Goal: Information Seeking & Learning: Learn about a topic

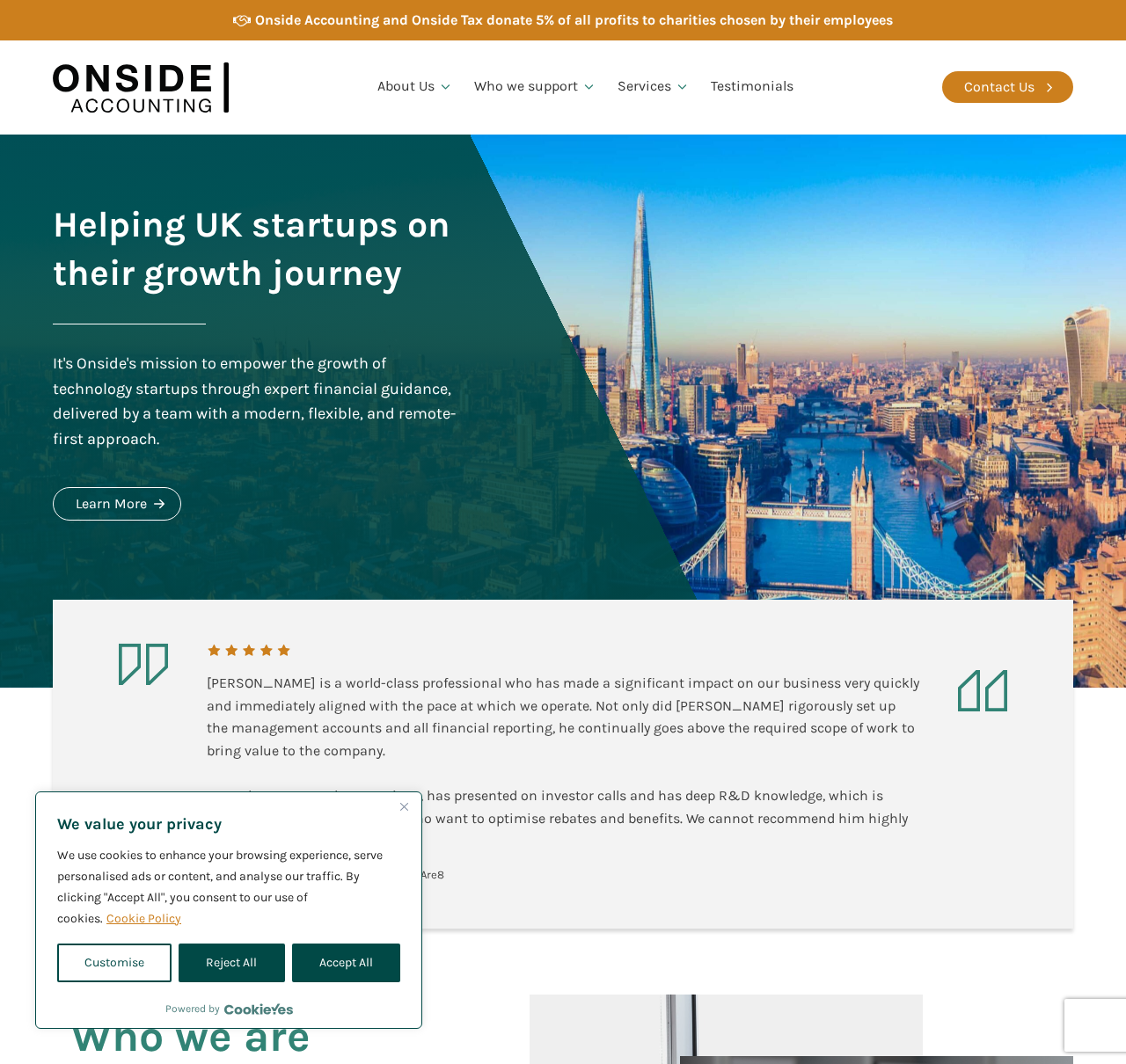
click at [469, 346] on div "Helping UK startups on their growth journey It's Onside's mission to empower th…" at bounding box center [563, 411] width 1056 height 553
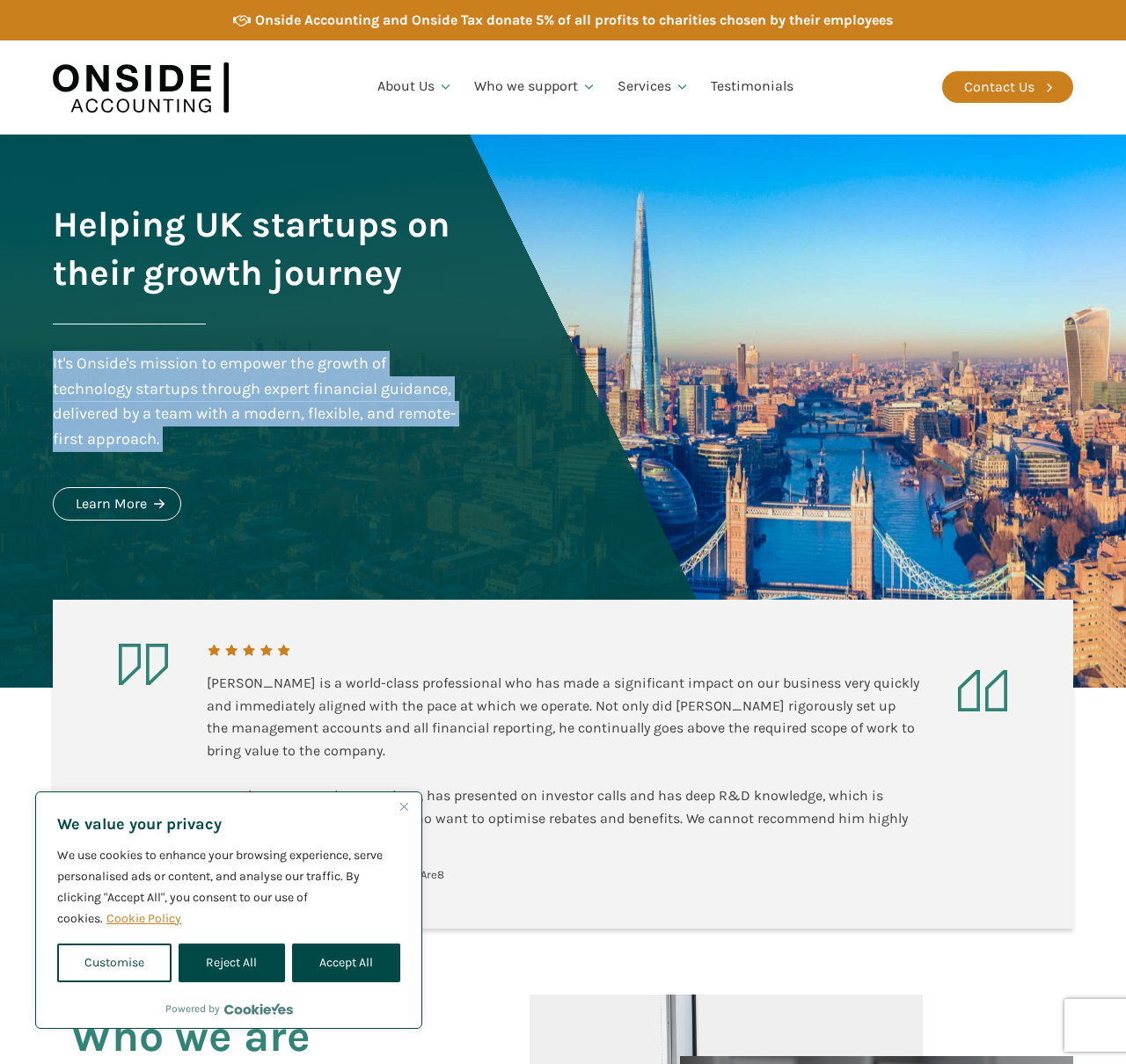
click at [469, 346] on div "Helping UK startups on their growth journey It's Onside's mission to empower th…" at bounding box center [563, 411] width 1056 height 553
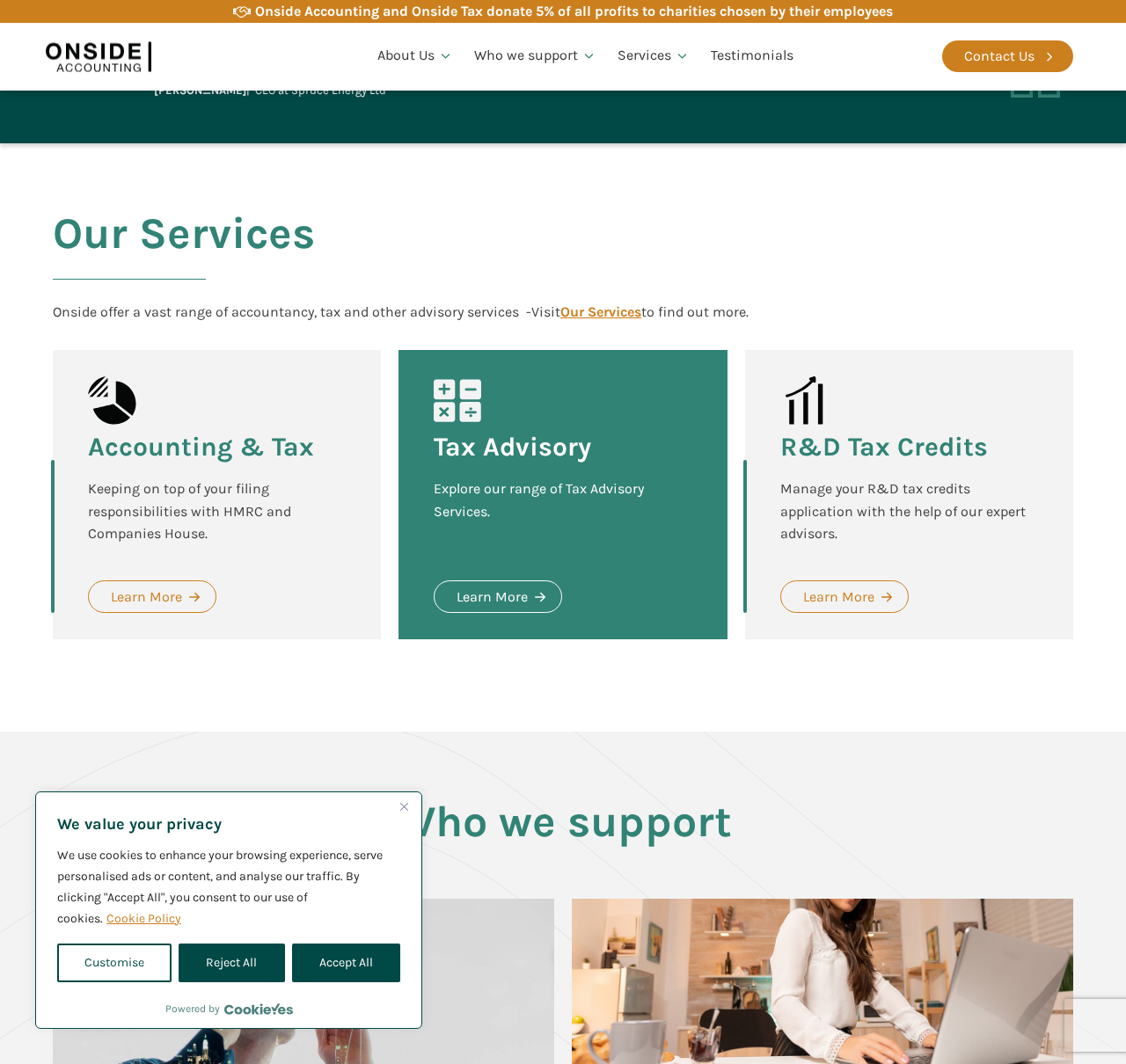
scroll to position [1637, 0]
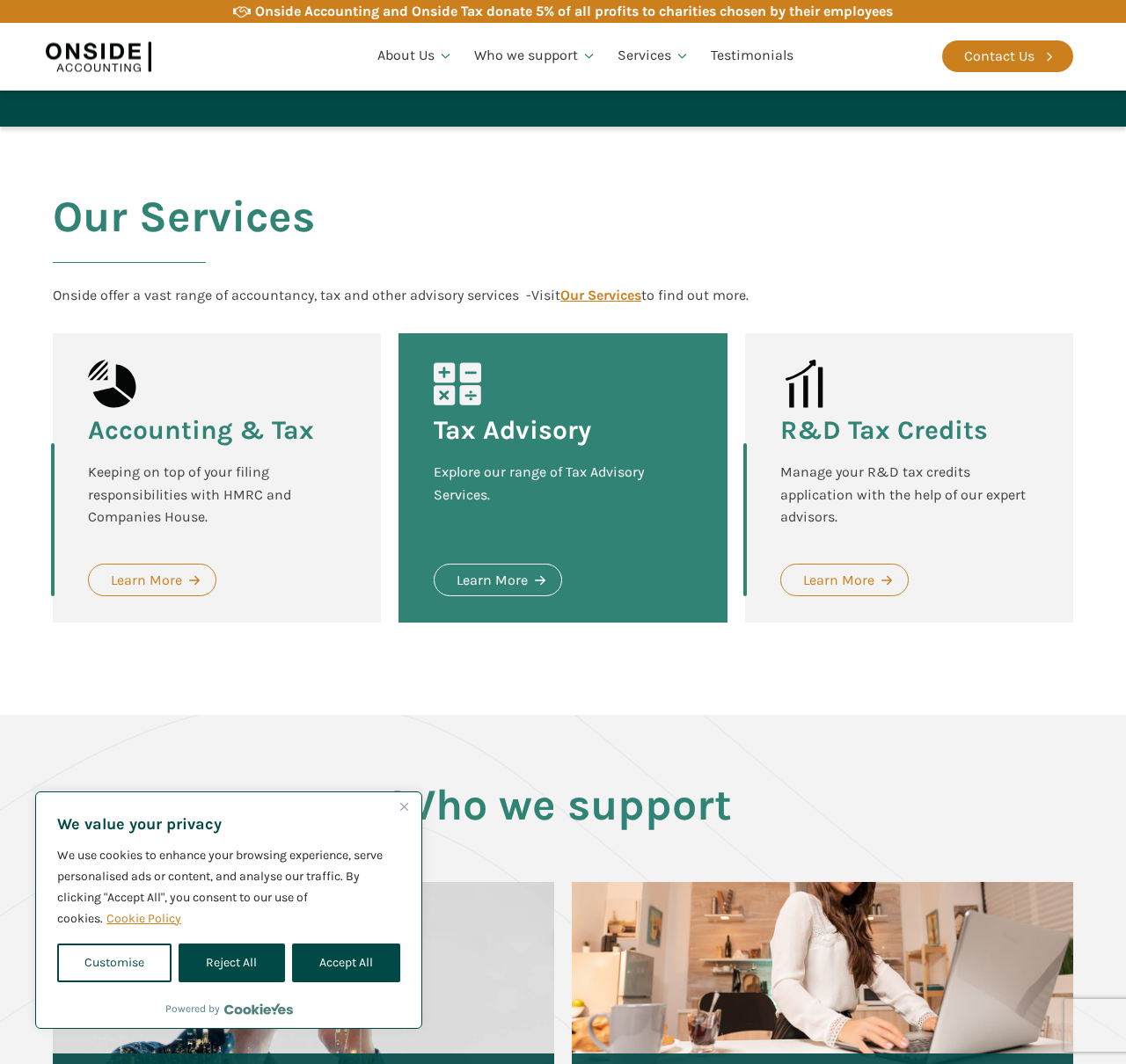
click at [516, 434] on h3 "Tax Advisory" at bounding box center [512, 429] width 158 height 27
click at [498, 499] on div "Explore our range of Tax Advisory Services." at bounding box center [563, 495] width 258 height 68
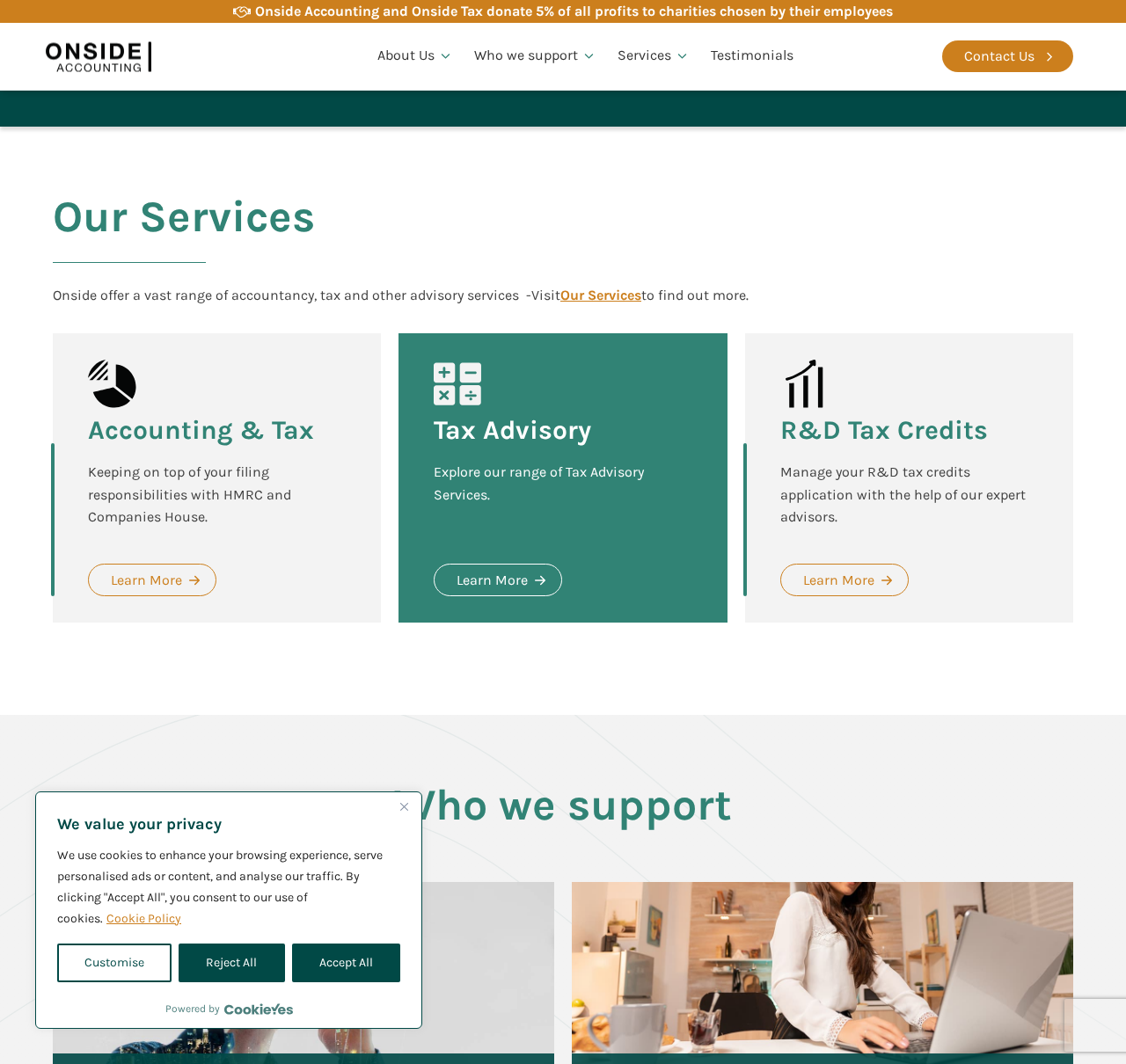
click at [498, 499] on div "Explore our range of Tax Advisory Services." at bounding box center [563, 495] width 258 height 68
click at [492, 584] on div "Learn More" at bounding box center [491, 580] width 71 height 23
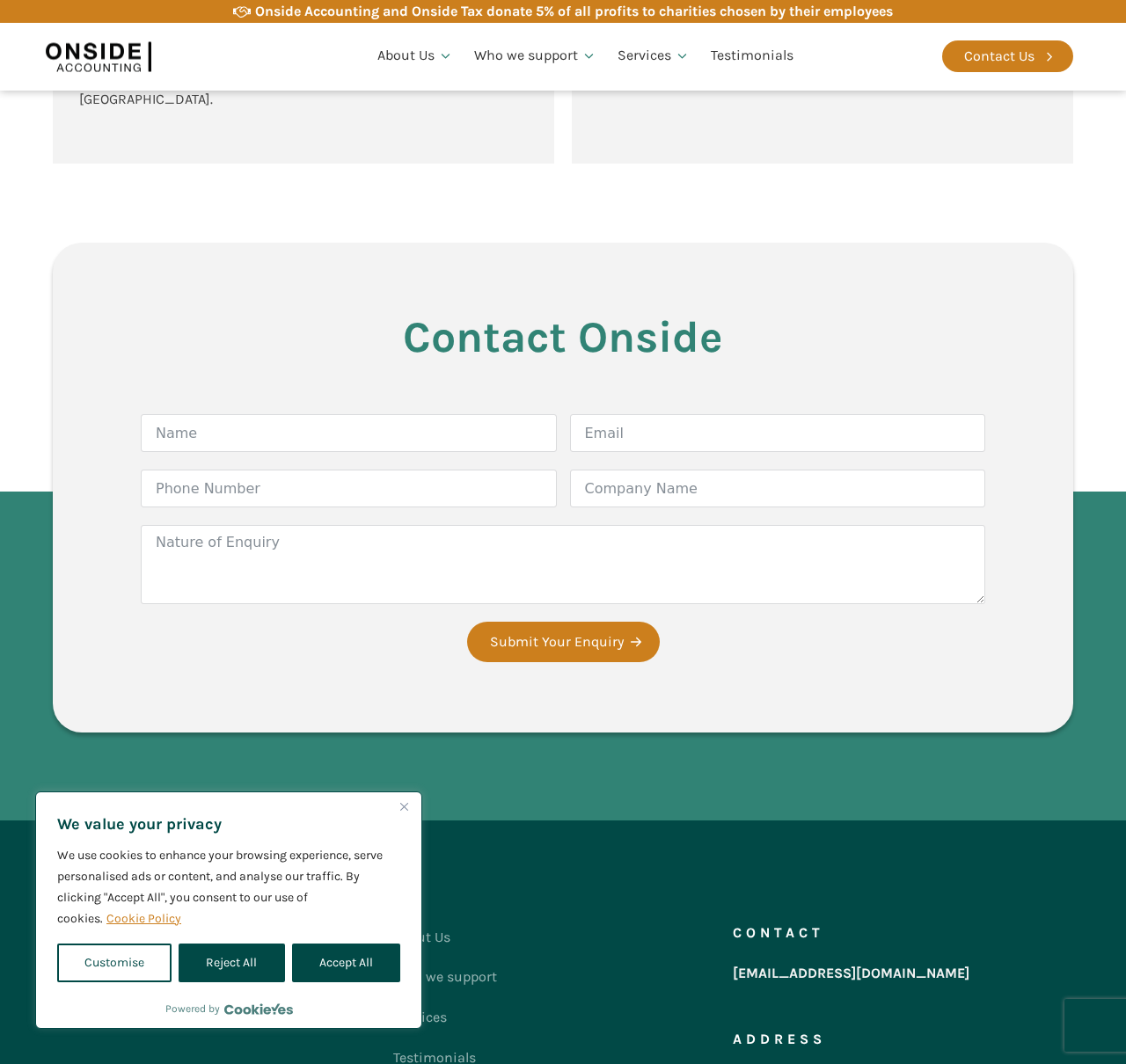
scroll to position [4283, 0]
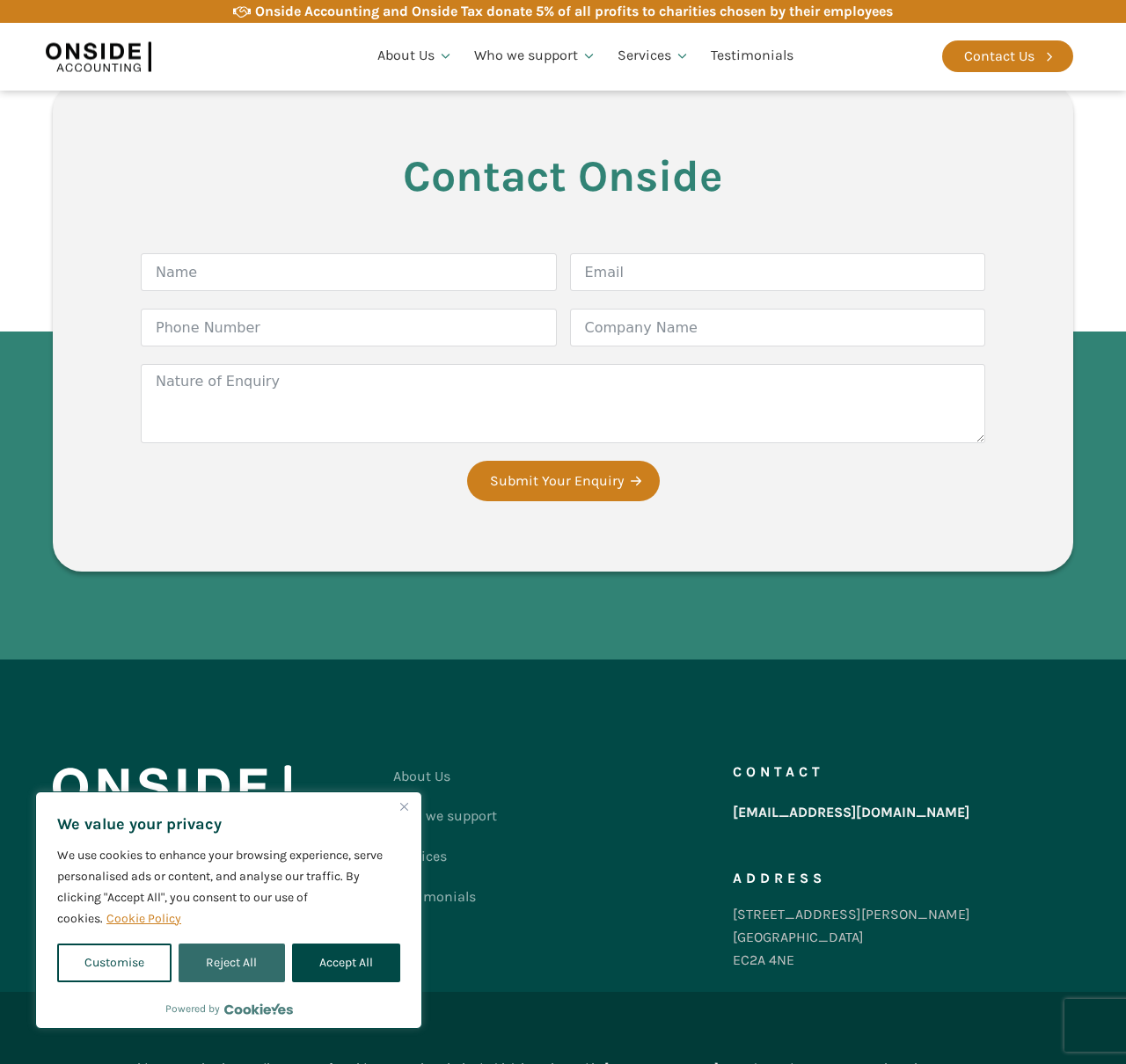
click at [237, 970] on button "Reject All" at bounding box center [231, 963] width 106 height 39
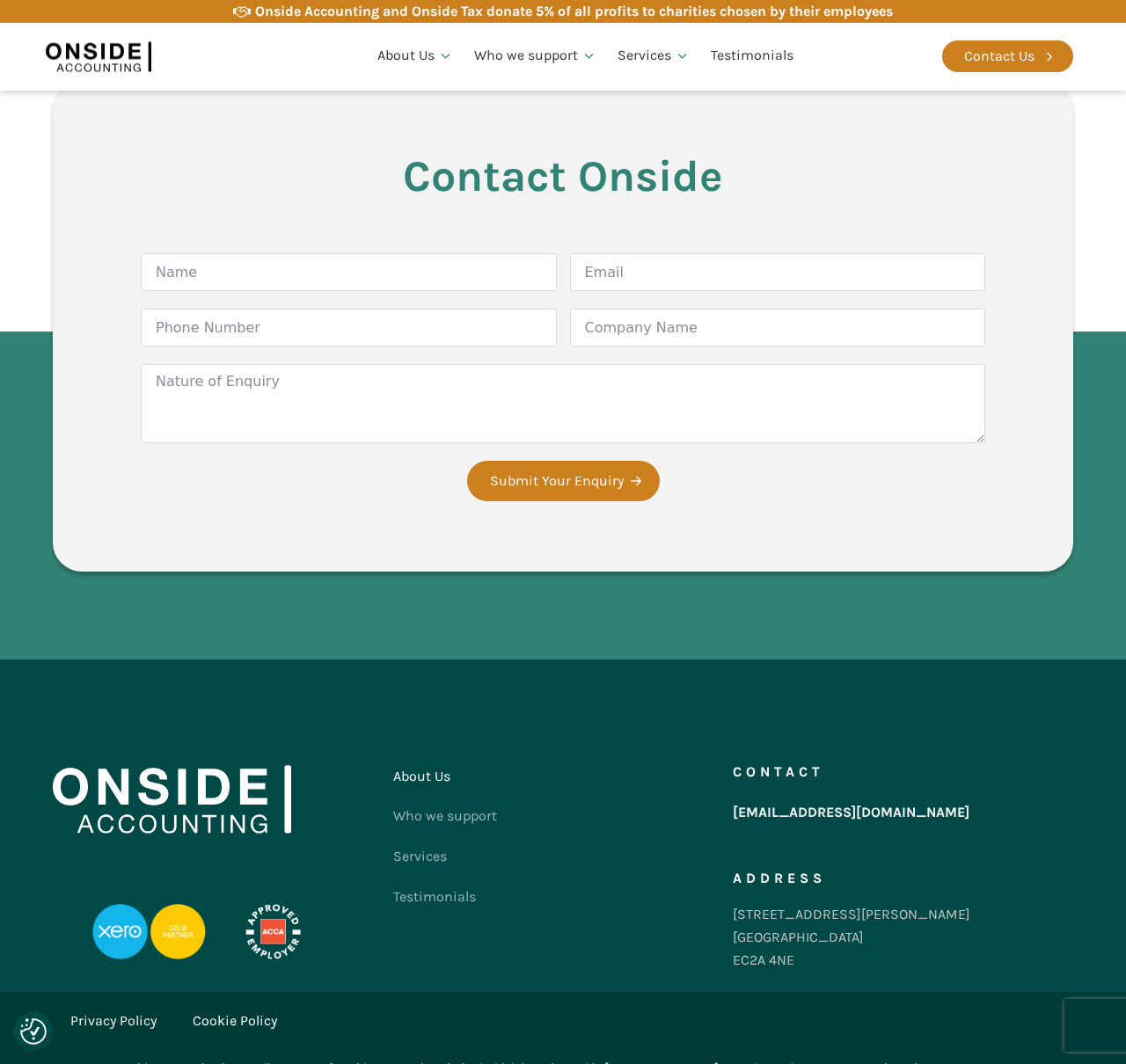
click at [416, 759] on link "About Us" at bounding box center [445, 777] width 104 height 41
